Goal: Information Seeking & Learning: Learn about a topic

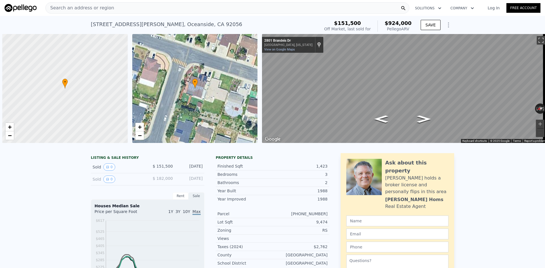
scroll to position [0, 2]
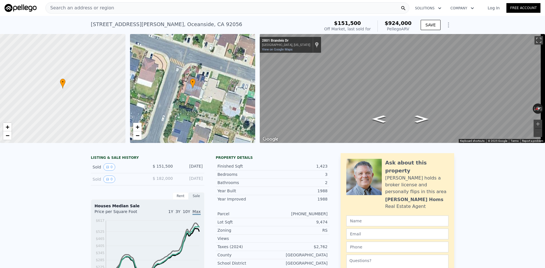
drag, startPoint x: 391, startPoint y: 25, endPoint x: 389, endPoint y: 23, distance: 3.1
click at [389, 23] on div "$151,500 Off Market, last sold for $924,000 Pellego ARV" at bounding box center [368, 26] width 92 height 16
click at [111, 11] on div "Search an address or region" at bounding box center [227, 7] width 364 height 11
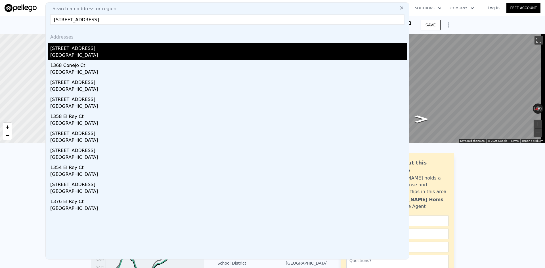
type input "[STREET_ADDRESS]"
click at [80, 53] on div "[GEOGRAPHIC_DATA]" at bounding box center [228, 56] width 357 height 8
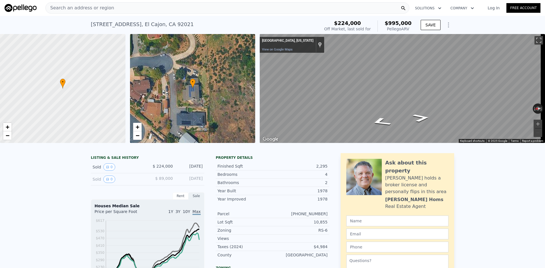
drag, startPoint x: 397, startPoint y: 24, endPoint x: 389, endPoint y: 22, distance: 7.6
click at [389, 22] on div "$224,000 Off Market, last sold for $995,000 Pellego ARV SAVE" at bounding box center [388, 26] width 132 height 16
copy div "$995,000 Pellego ARV"
click at [91, 9] on span "Search an address or region" at bounding box center [80, 8] width 68 height 7
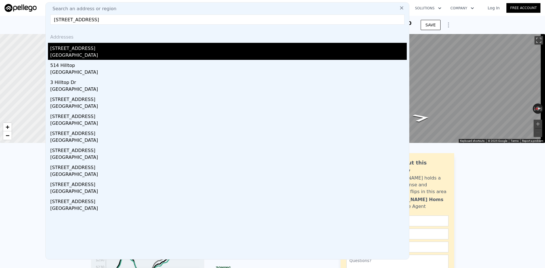
type input "[STREET_ADDRESS]"
click at [66, 51] on div "[STREET_ADDRESS]" at bounding box center [228, 47] width 357 height 9
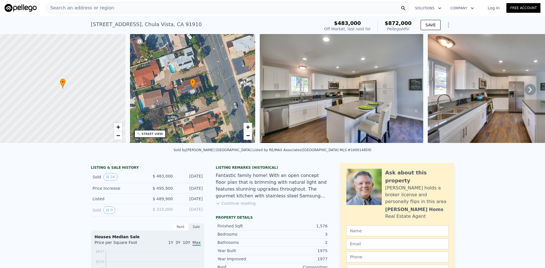
click at [387, 20] on div "$483,000 Off Market, last sold for $872,000 Pellego ARV" at bounding box center [368, 26] width 92 height 16
copy div "$872,000 Pellego ARV"
